Goal: Information Seeking & Learning: Learn about a topic

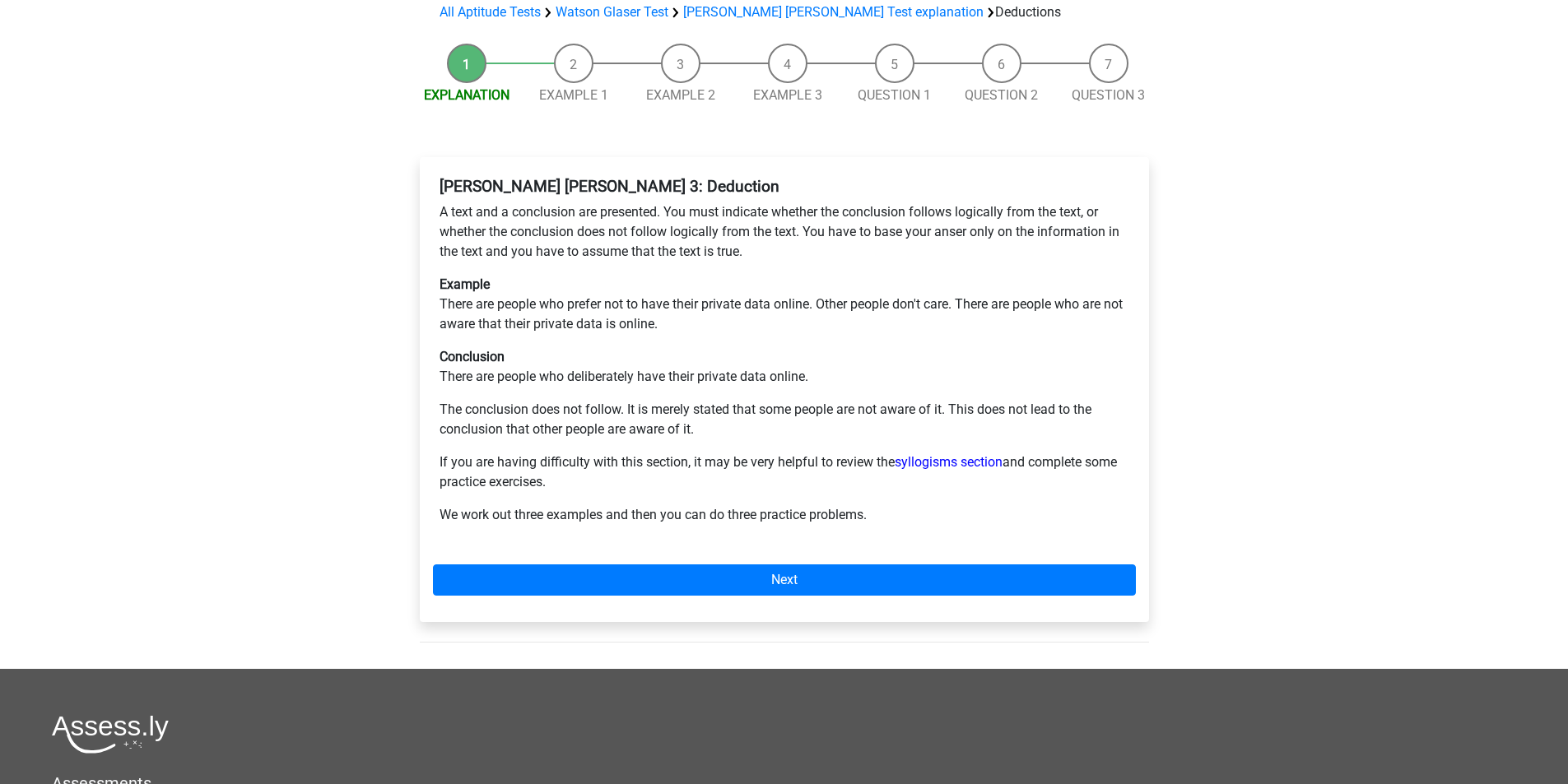
scroll to position [164, 0]
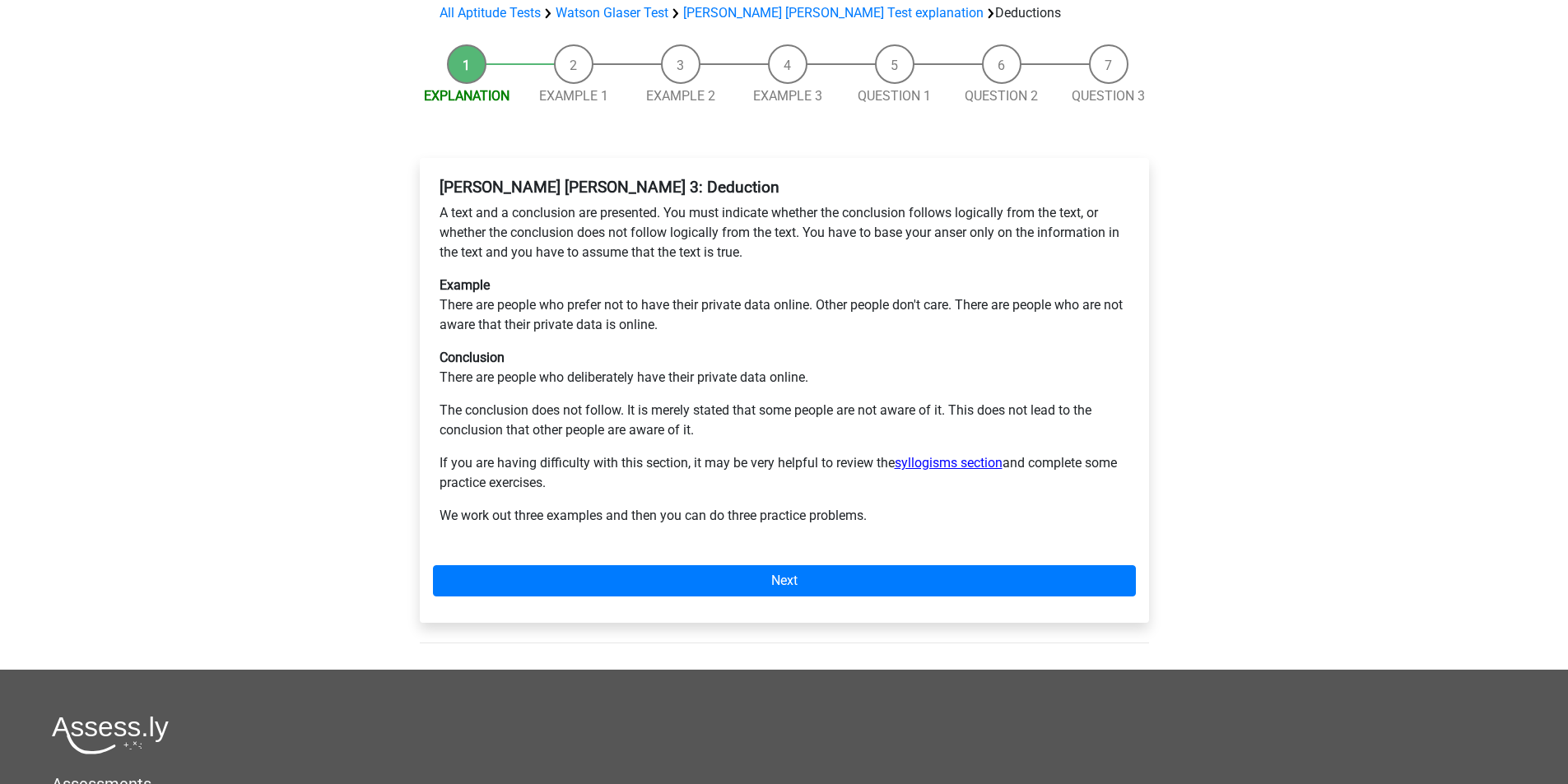
click at [940, 455] on link "syllogisms section" at bounding box center [948, 463] width 108 height 16
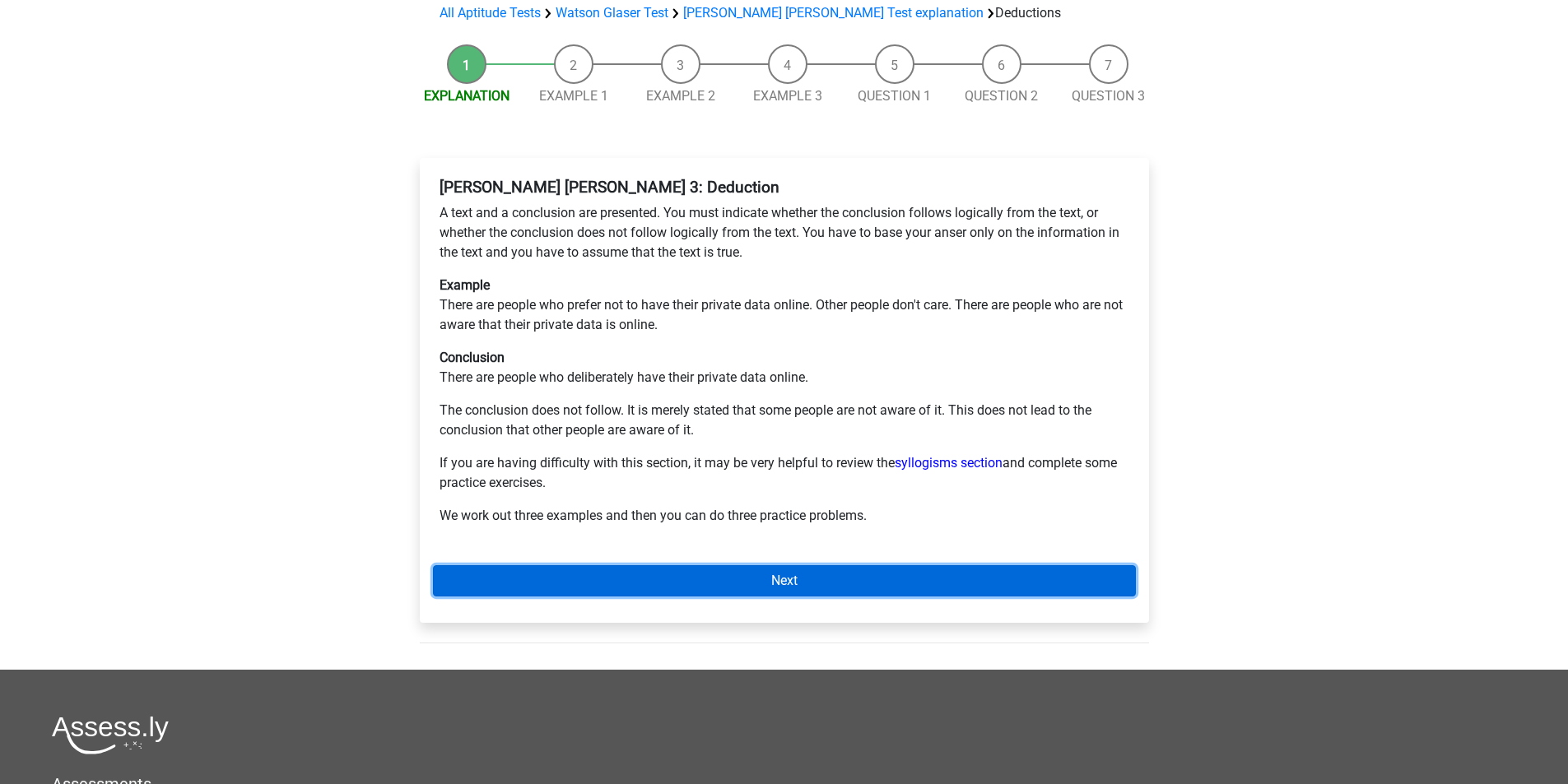
click at [786, 565] on link "Next" at bounding box center [784, 581] width 703 height 32
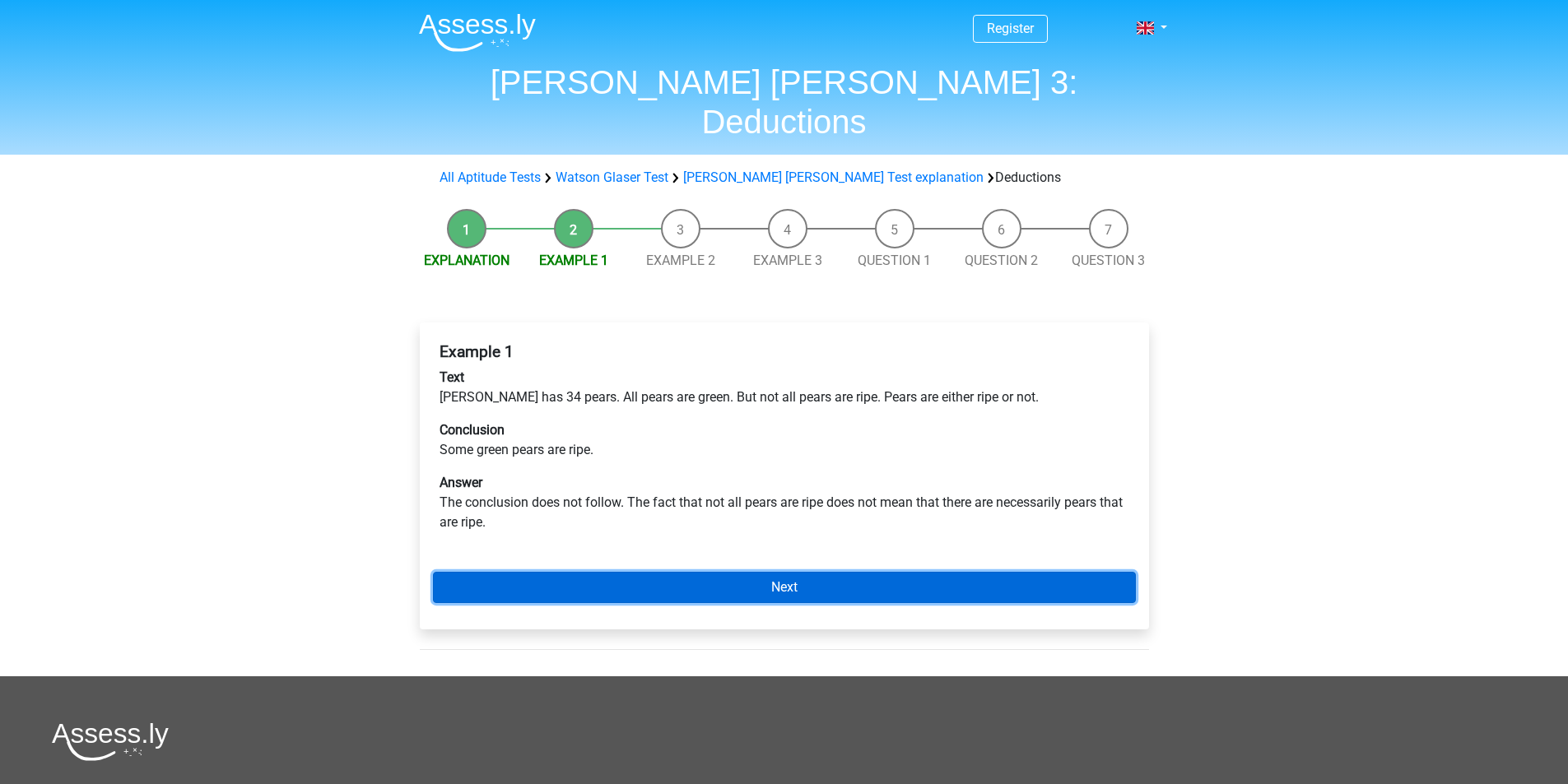
click at [790, 572] on link "Next" at bounding box center [784, 587] width 703 height 32
